Goal: Information Seeking & Learning: Learn about a topic

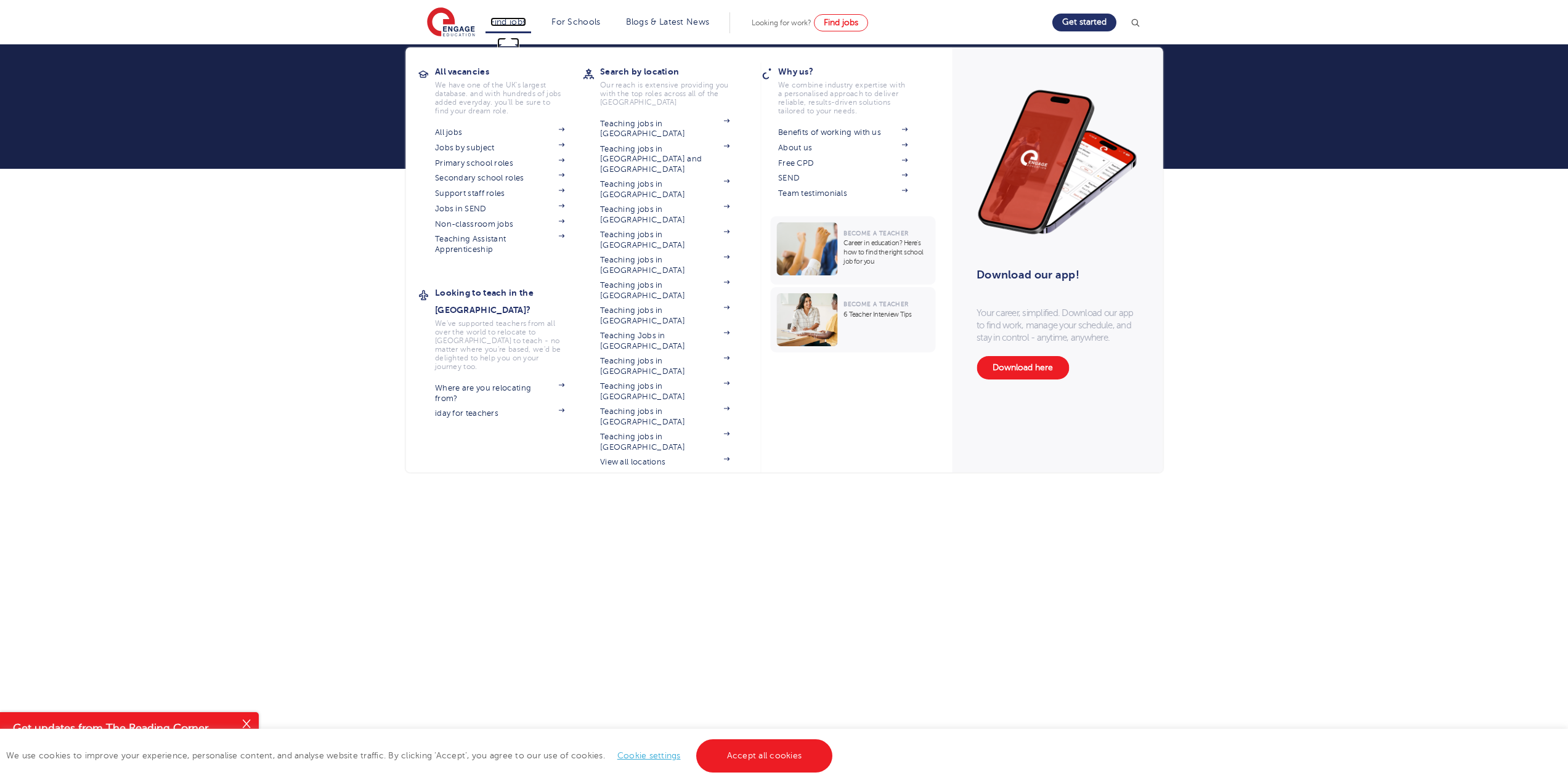
click at [518, 22] on link "Find jobs" at bounding box center [508, 22] width 36 height 10
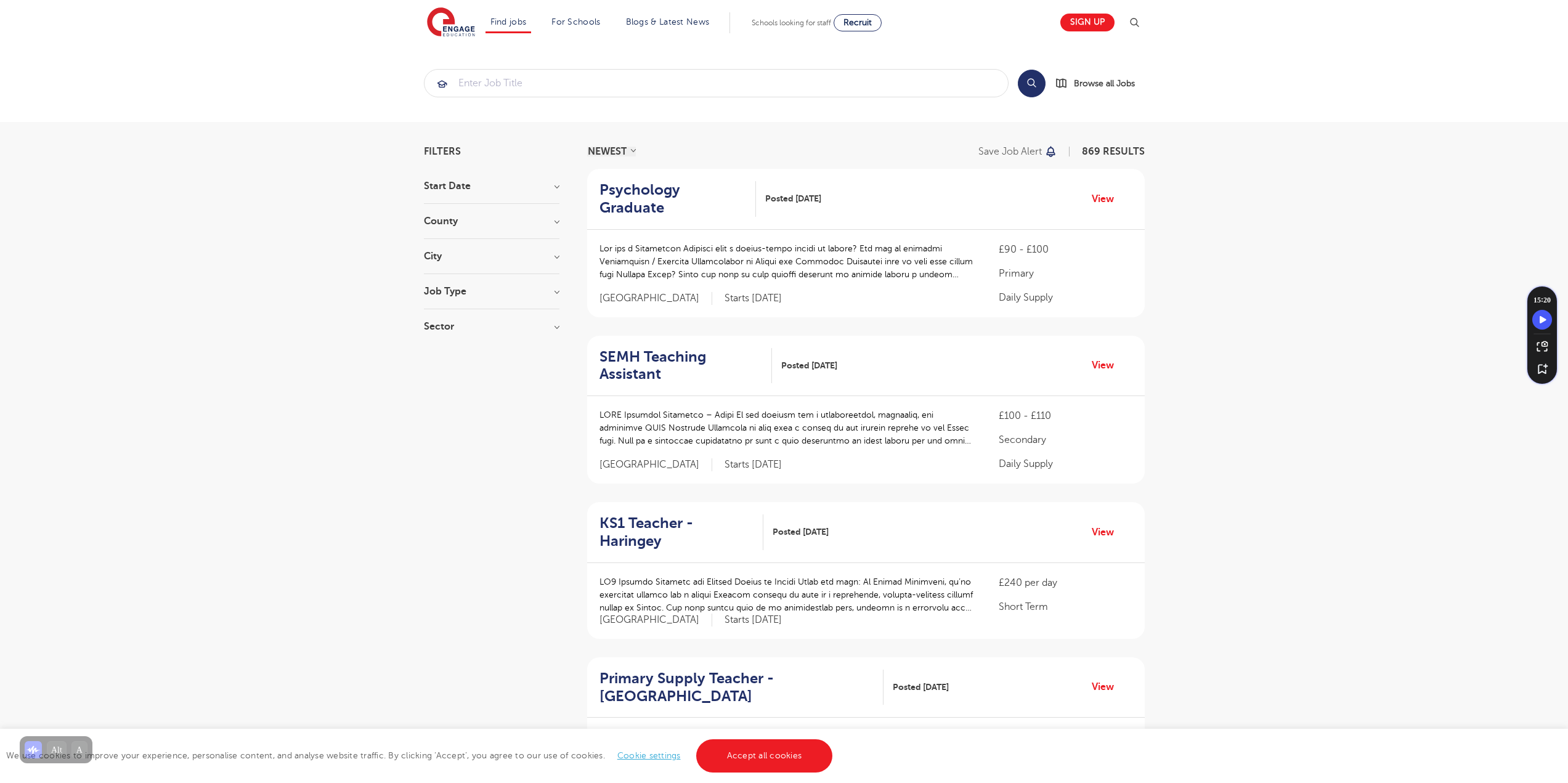
click at [438, 213] on section "Start Date September 171 January 2 October 1 Show more County London 571 Hertfo…" at bounding box center [492, 262] width 136 height 162
click at [440, 222] on h3 "County" at bounding box center [492, 221] width 136 height 10
click at [465, 385] on button "Show more" at bounding box center [450, 391] width 52 height 11
